Goal: Transaction & Acquisition: Purchase product/service

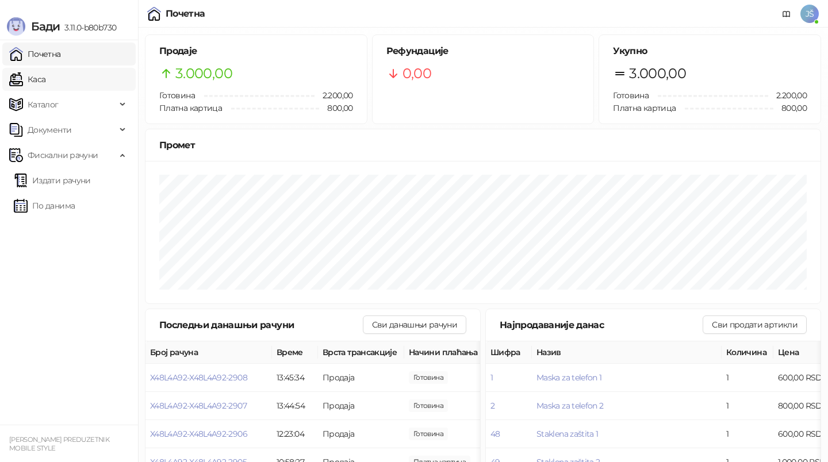
click at [45, 75] on link "Каса" at bounding box center [27, 79] width 36 height 23
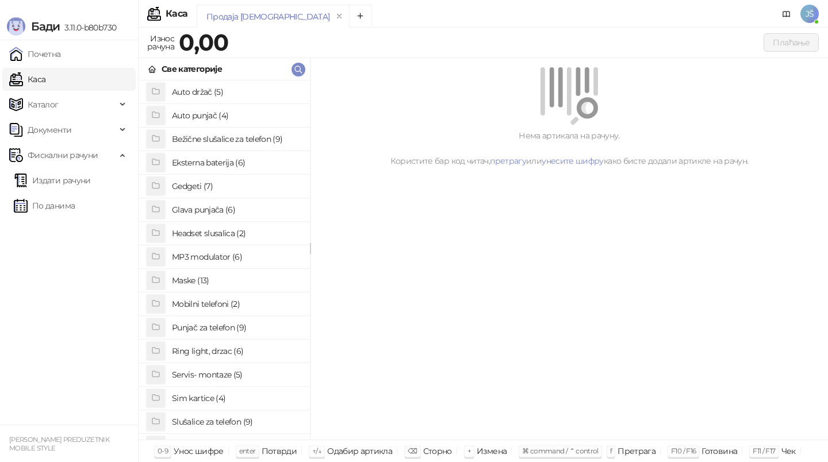
click at [217, 281] on h4 "Maske (13)" at bounding box center [236, 280] width 129 height 18
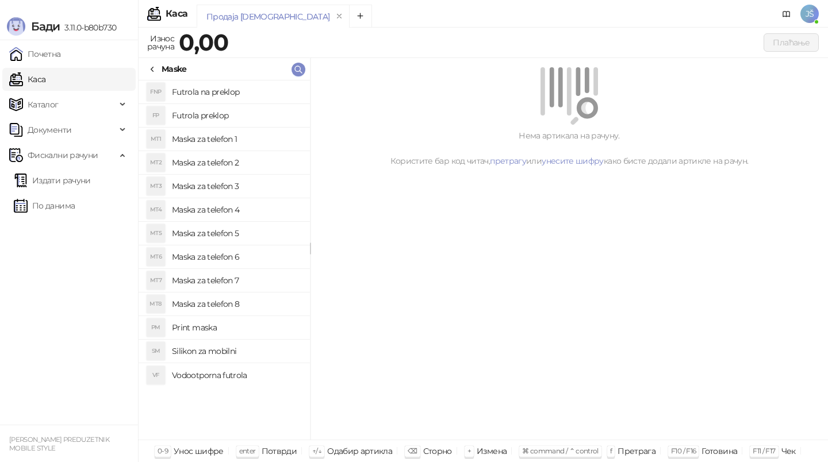
click at [244, 187] on h4 "Maska za telefon 3" at bounding box center [236, 186] width 129 height 18
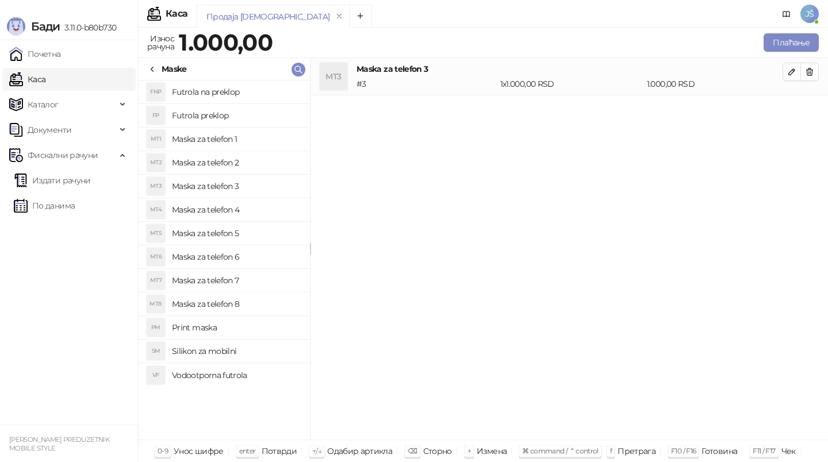
click at [155, 66] on icon at bounding box center [152, 69] width 9 height 9
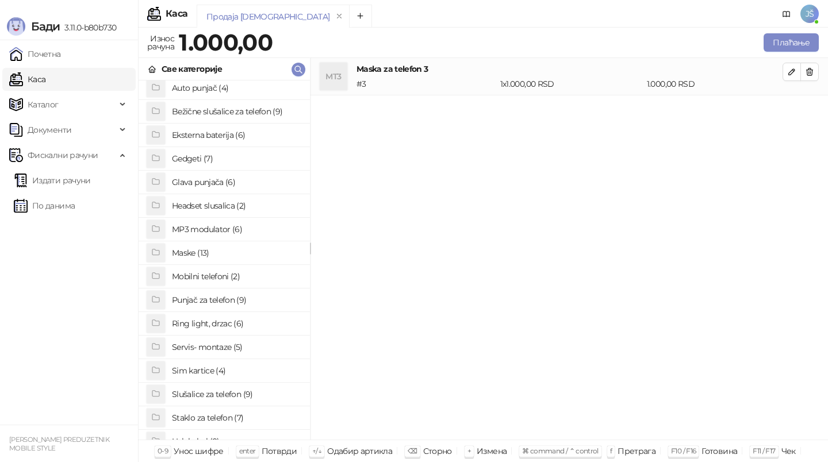
scroll to position [30, 0]
click at [228, 414] on h4 "Staklo za telefon (7)" at bounding box center [236, 416] width 129 height 18
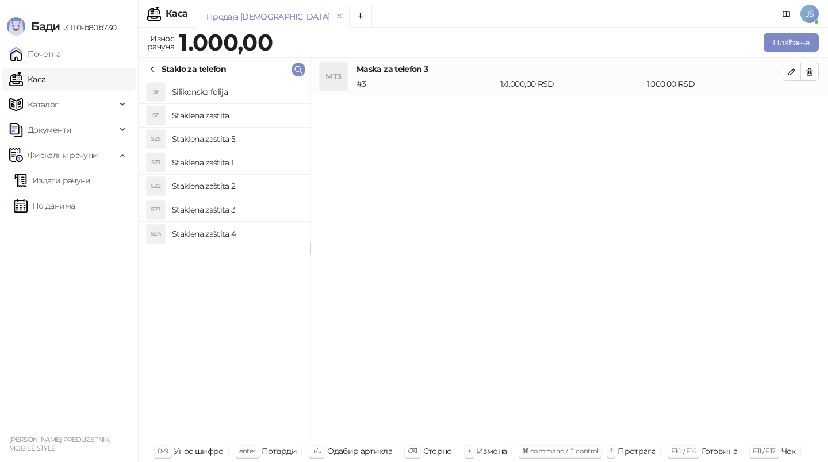
click at [258, 193] on h4 "Staklena zaštita 2" at bounding box center [236, 186] width 129 height 18
click at [243, 160] on h4 "Staklena zaštita 1" at bounding box center [236, 163] width 129 height 18
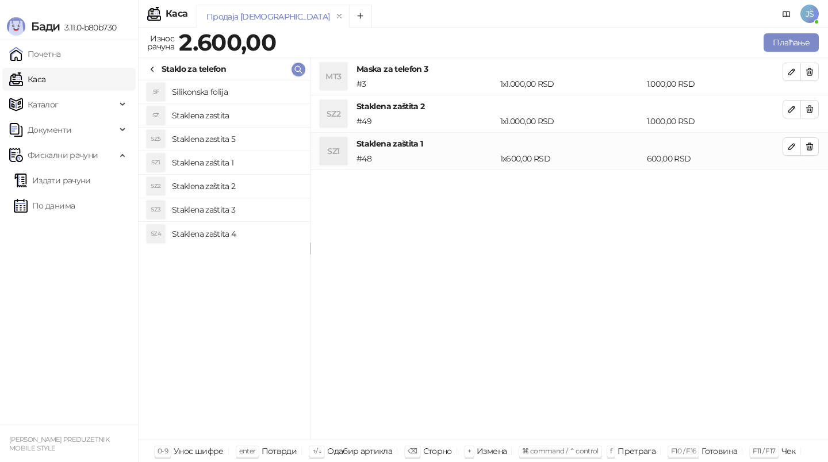
click at [154, 65] on icon at bounding box center [152, 69] width 9 height 9
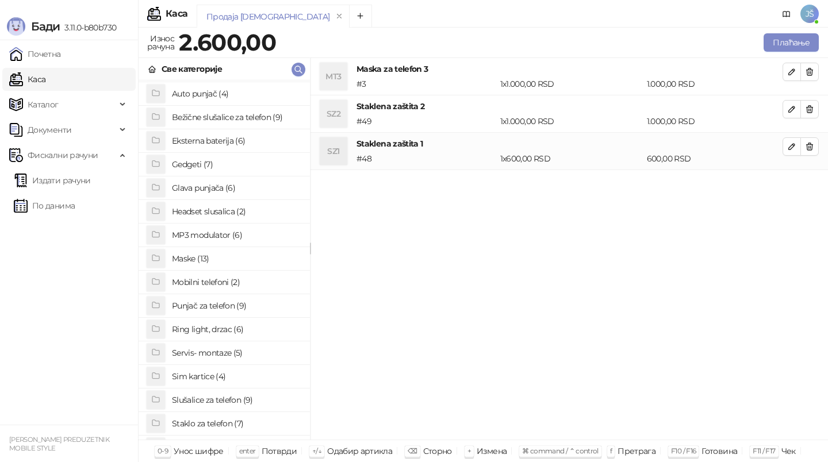
scroll to position [24, 0]
click at [228, 165] on h4 "Gedgeti (7)" at bounding box center [236, 162] width 129 height 18
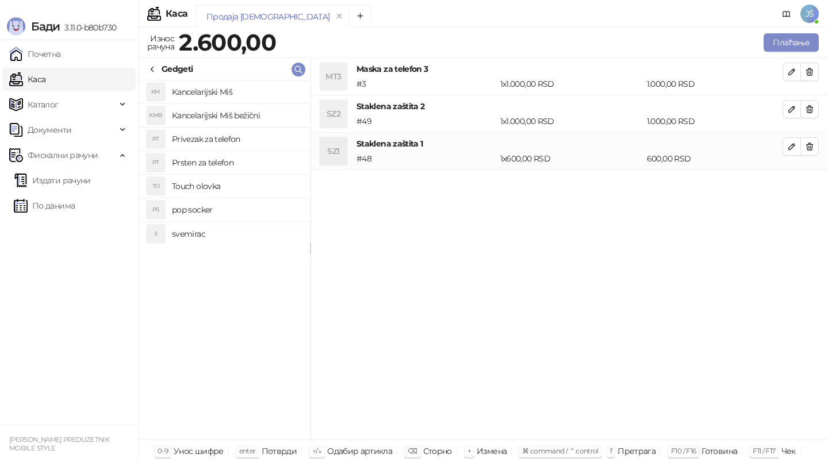
click at [233, 211] on h4 "pop socker" at bounding box center [236, 210] width 129 height 18
click at [156, 73] on icon at bounding box center [152, 69] width 9 height 9
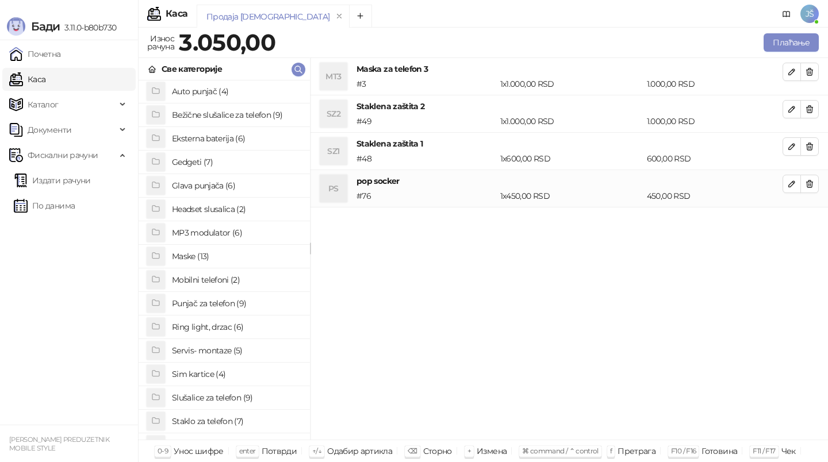
click at [221, 420] on h4 "Staklo za telefon (7)" at bounding box center [236, 421] width 129 height 18
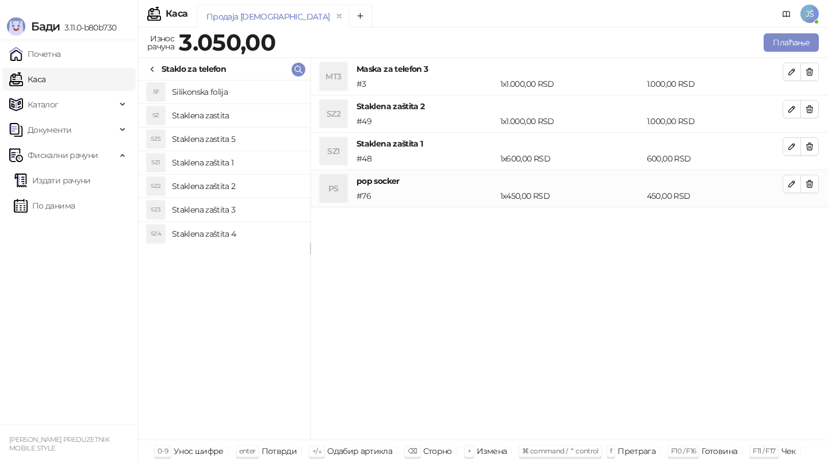
click at [256, 99] on h4 "Silikonska folija" at bounding box center [236, 92] width 129 height 18
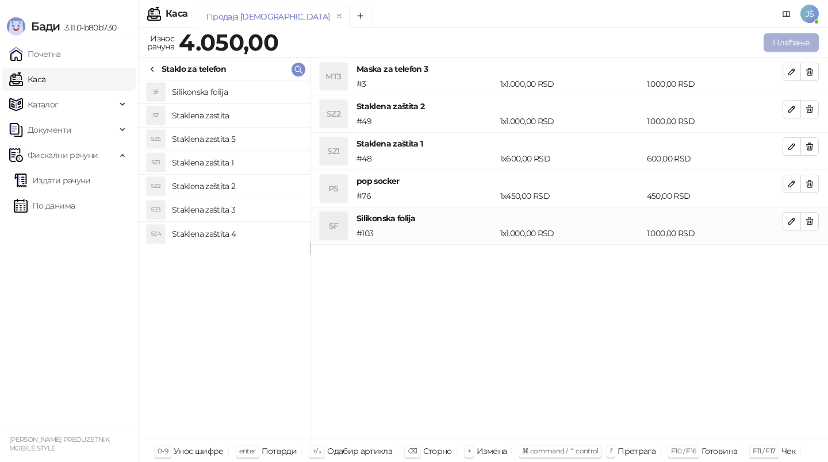
click at [775, 49] on button "Плаћање" at bounding box center [791, 42] width 55 height 18
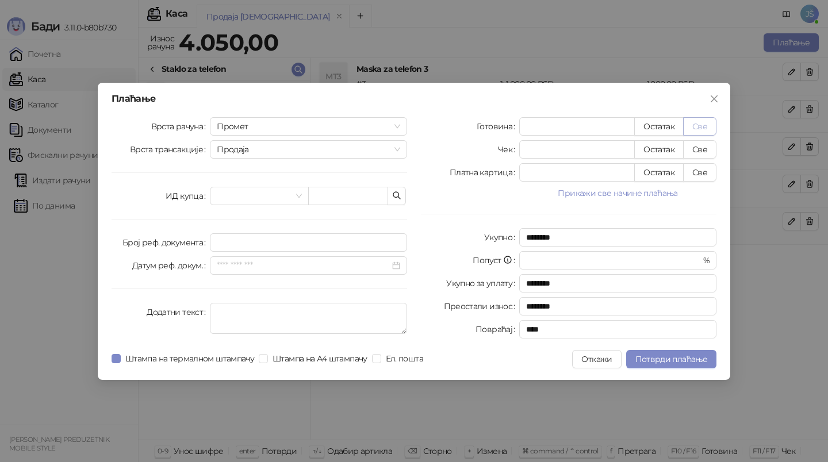
click at [710, 121] on button "Све" at bounding box center [699, 126] width 33 height 18
type input "****"
click at [713, 102] on icon "close" at bounding box center [714, 98] width 9 height 9
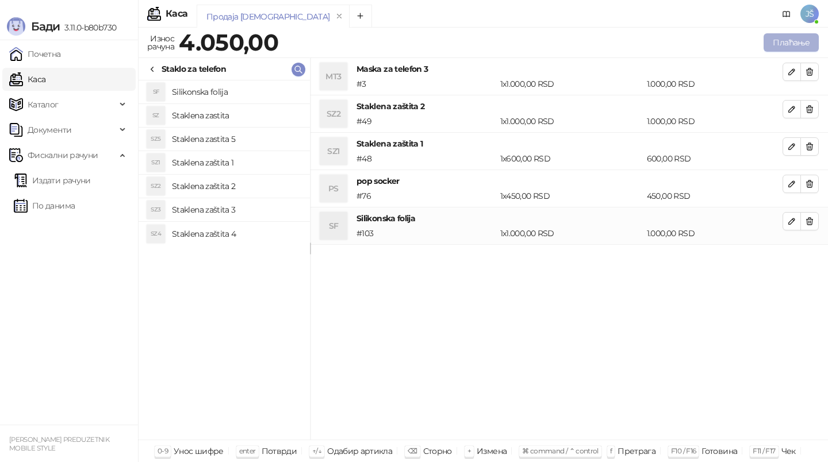
click at [795, 37] on button "Плаћање" at bounding box center [791, 42] width 55 height 18
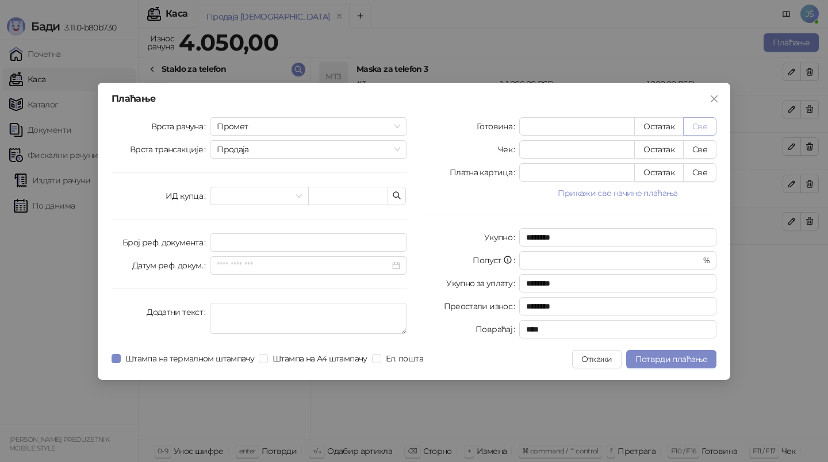
click at [708, 122] on button "Све" at bounding box center [699, 126] width 33 height 18
type input "****"
click at [715, 102] on icon "close" at bounding box center [714, 98] width 9 height 9
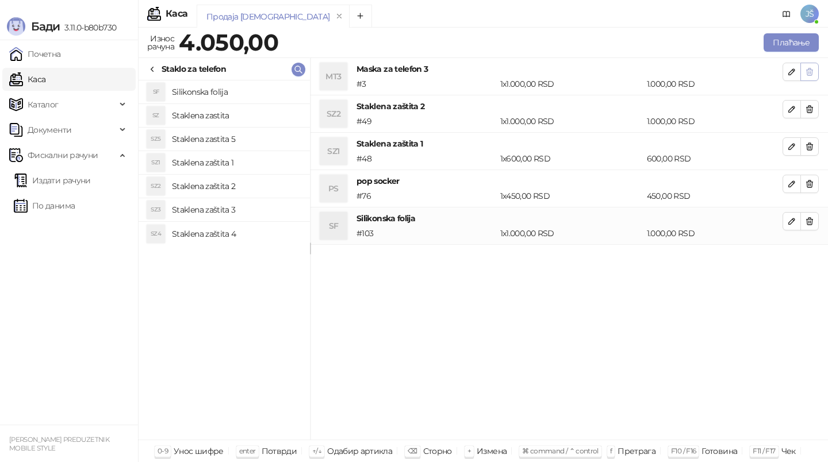
click at [813, 69] on icon "button" at bounding box center [809, 71] width 9 height 9
click at [813, 105] on icon "button" at bounding box center [809, 109] width 9 height 9
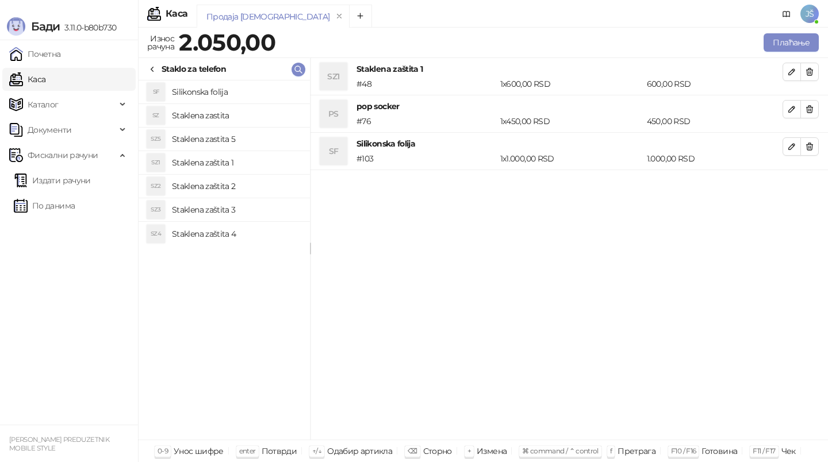
click at [813, 69] on icon "button" at bounding box center [809, 71] width 9 height 9
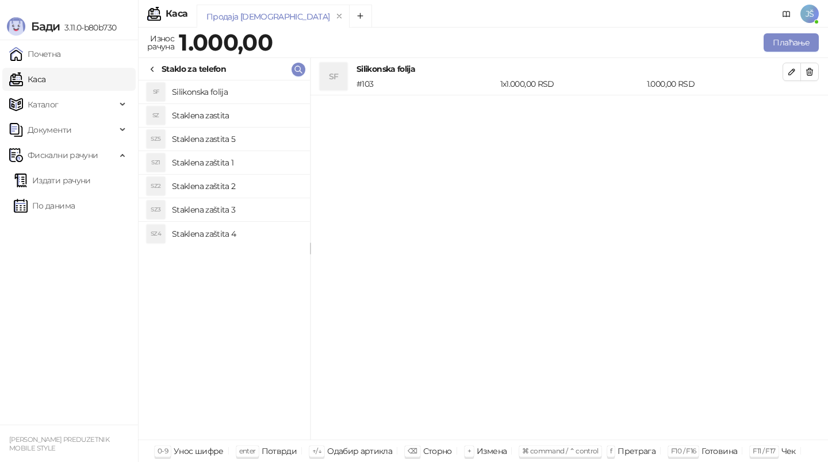
click at [813, 69] on icon "button" at bounding box center [809, 71] width 9 height 9
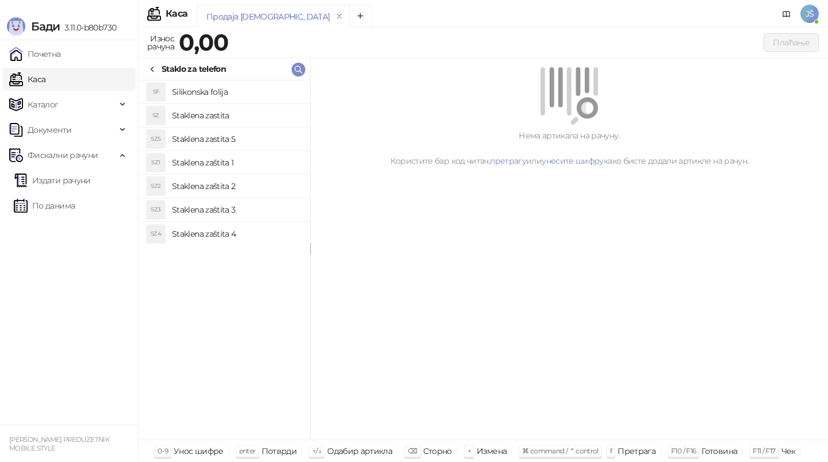
click at [151, 68] on icon at bounding box center [152, 69] width 2 height 5
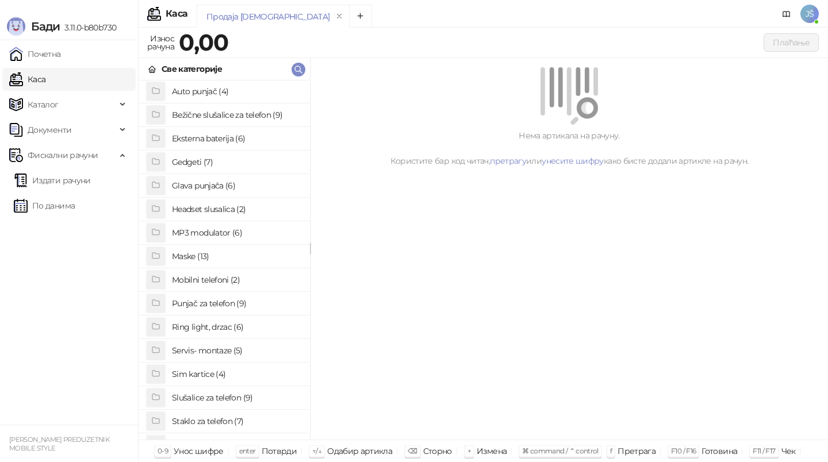
click at [217, 259] on h4 "Maske (13)" at bounding box center [236, 256] width 129 height 18
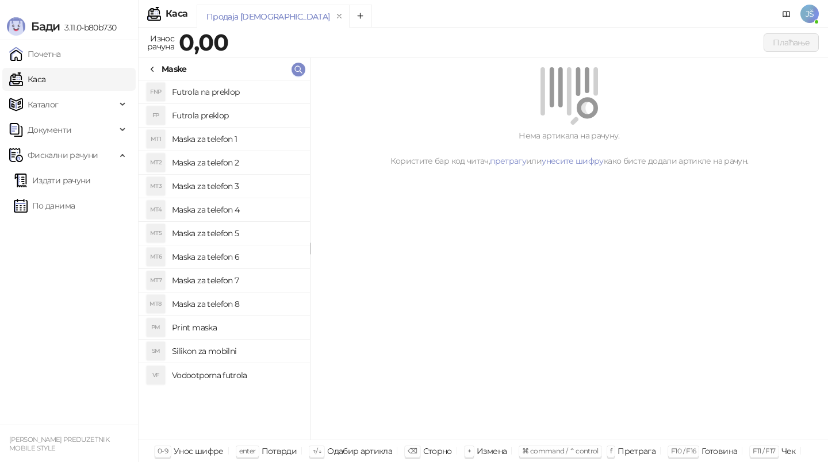
click at [222, 132] on h4 "Maska za telefon 1" at bounding box center [236, 139] width 129 height 18
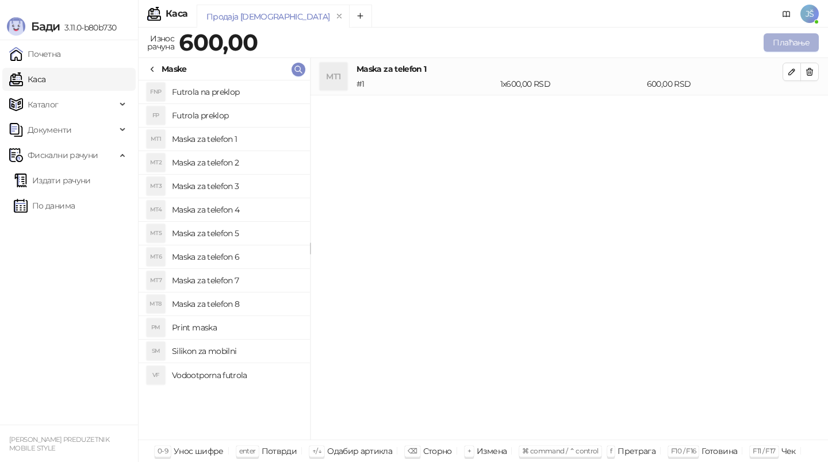
click at [792, 38] on button "Плаћање" at bounding box center [791, 42] width 55 height 18
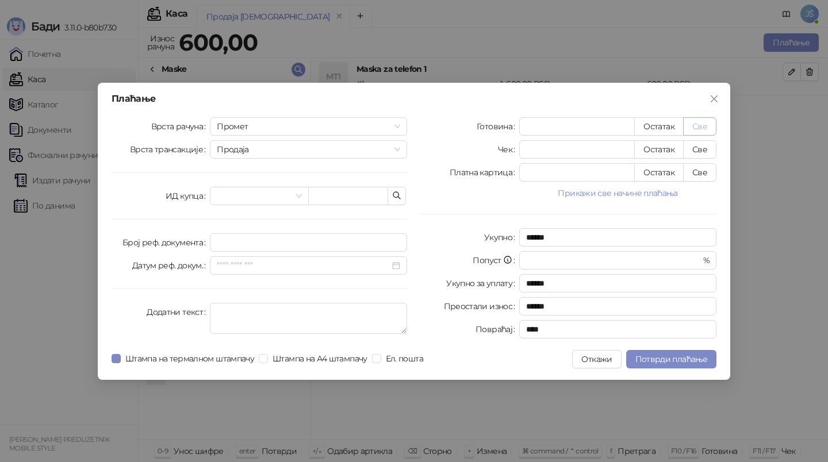
click at [702, 122] on button "Све" at bounding box center [699, 126] width 33 height 18
type input "***"
type input "****"
click at [713, 102] on icon "close" at bounding box center [714, 98] width 9 height 9
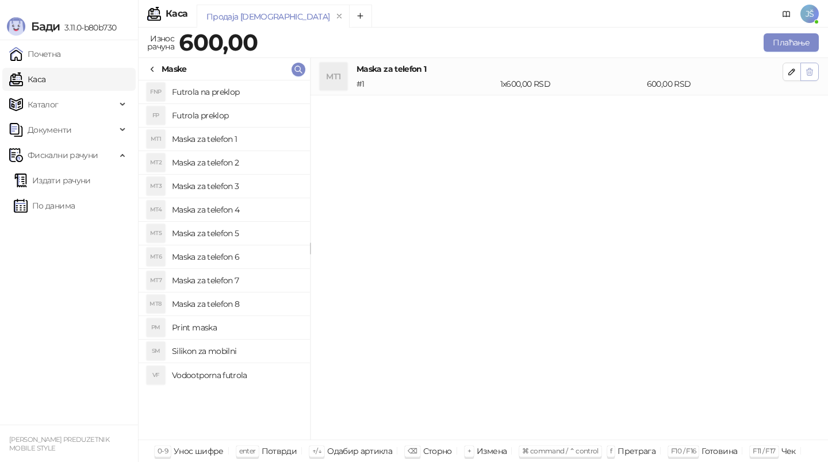
click at [803, 66] on button "button" at bounding box center [810, 72] width 18 height 18
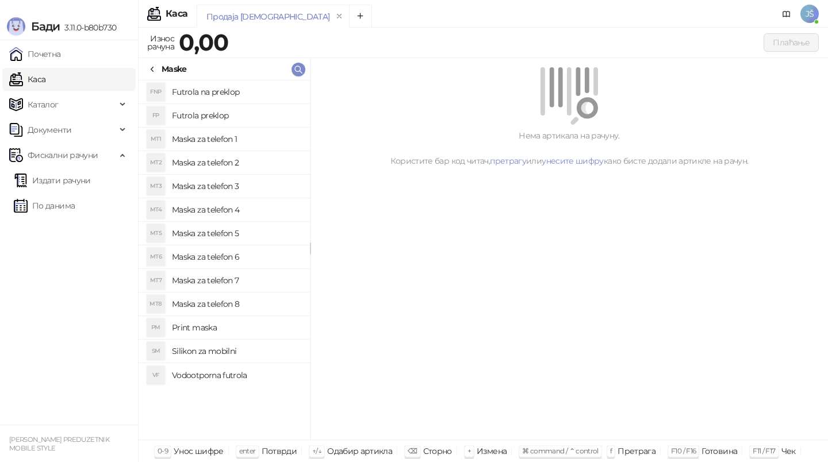
click at [239, 160] on h4 "Maska za telefon 2" at bounding box center [236, 163] width 129 height 18
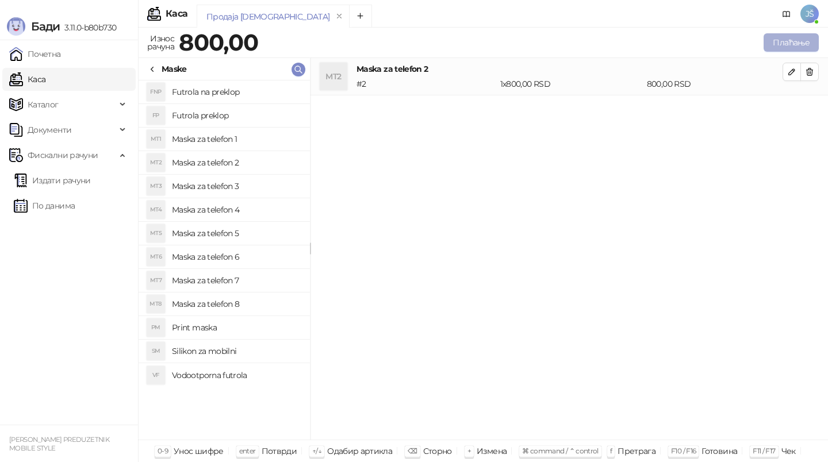
click at [796, 39] on button "Плаћање" at bounding box center [791, 42] width 55 height 18
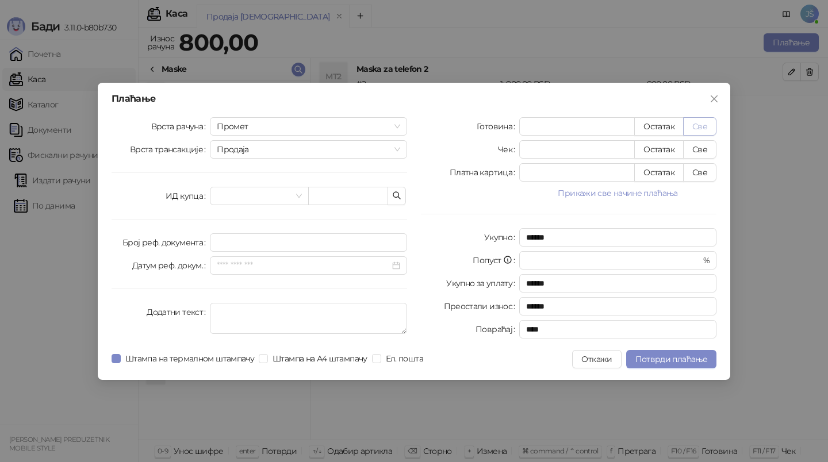
click at [708, 123] on button "Све" at bounding box center [699, 126] width 33 height 18
type input "***"
type input "****"
click at [676, 358] on span "Потврди плаћање" at bounding box center [671, 359] width 72 height 10
